Goal: Find specific page/section: Find specific page/section

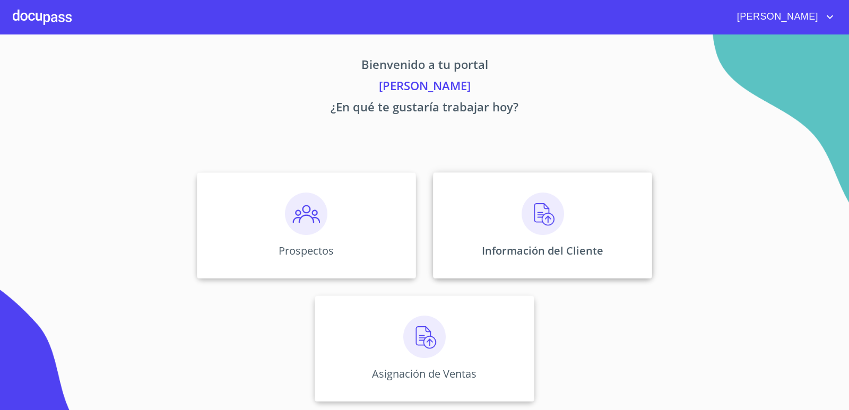
click at [485, 213] on div "Información del Cliente" at bounding box center [542, 225] width 219 height 106
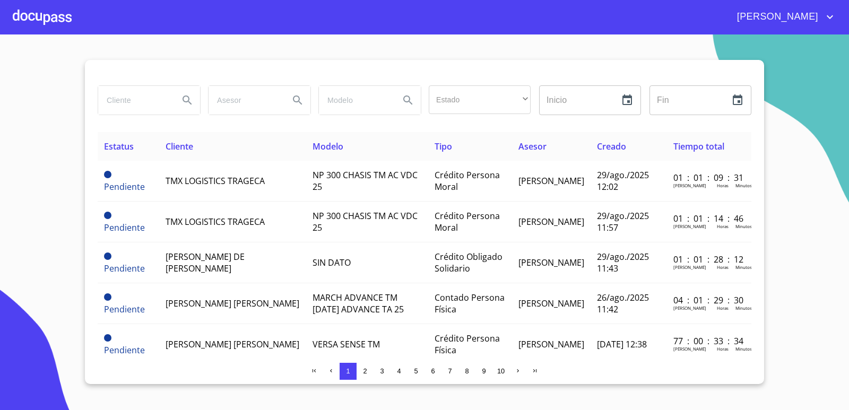
click at [165, 102] on input "search" at bounding box center [134, 100] width 72 height 29
type input "r"
type input "[PERSON_NAME]"
click at [184, 100] on icon "Search" at bounding box center [187, 100] width 9 height 9
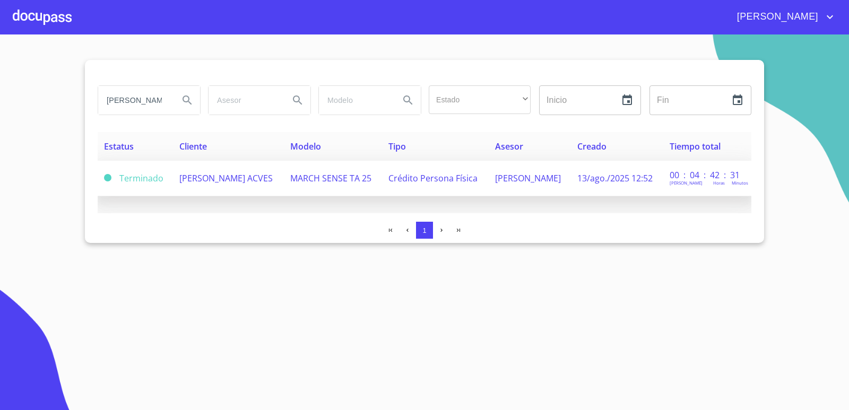
click at [249, 179] on span "[PERSON_NAME] ACVES" at bounding box center [225, 178] width 93 height 12
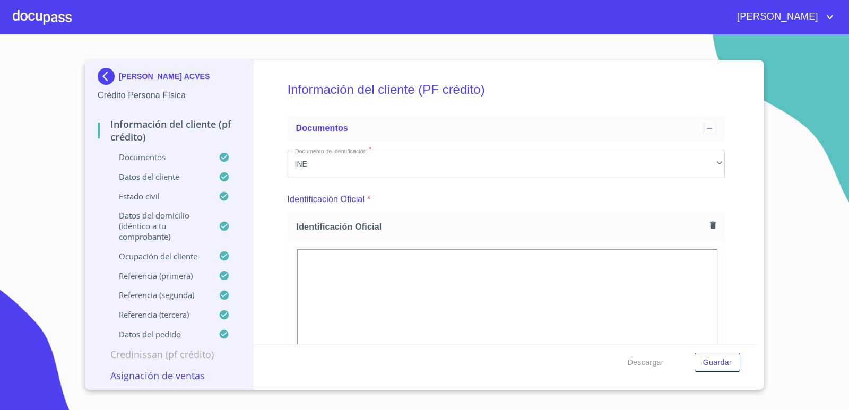
scroll to position [106, 0]
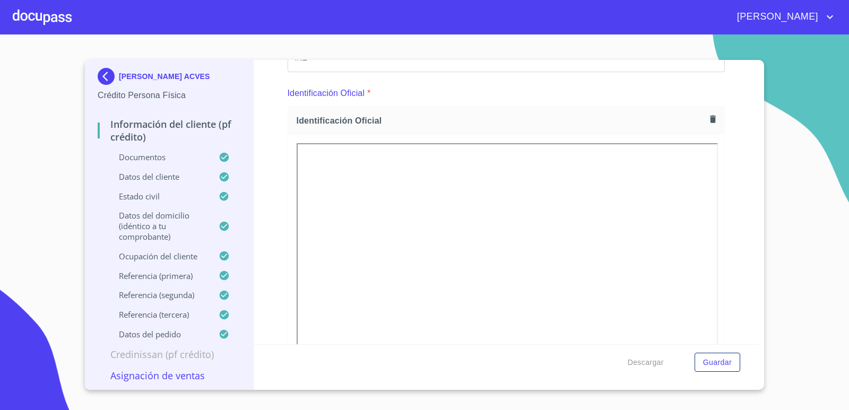
click at [55, 13] on div at bounding box center [42, 17] width 59 height 34
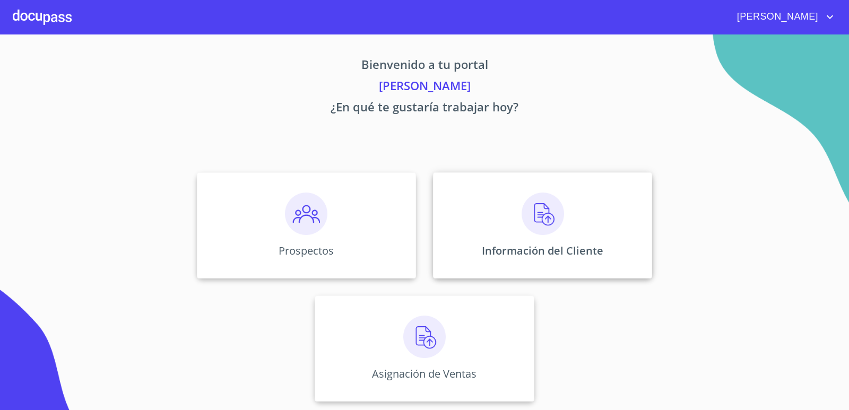
click at [501, 252] on p "Información del Cliente" at bounding box center [543, 251] width 122 height 14
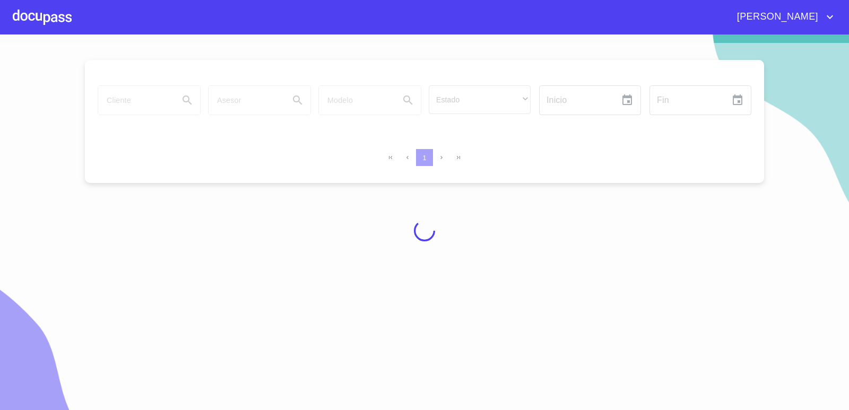
click at [831, 18] on icon "account of current user" at bounding box center [830, 17] width 6 height 4
click at [818, 21] on li "Salir" at bounding box center [819, 22] width 34 height 19
